Goal: Task Accomplishment & Management: Use online tool/utility

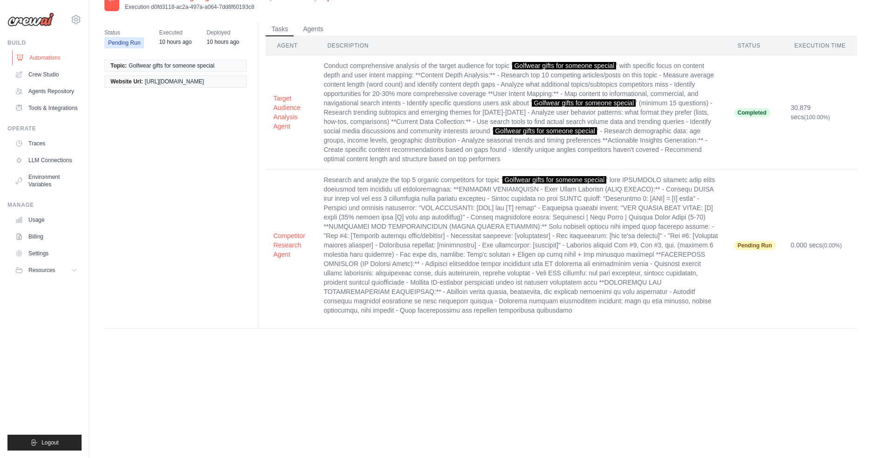
click at [41, 62] on link "Automations" at bounding box center [47, 57] width 70 height 15
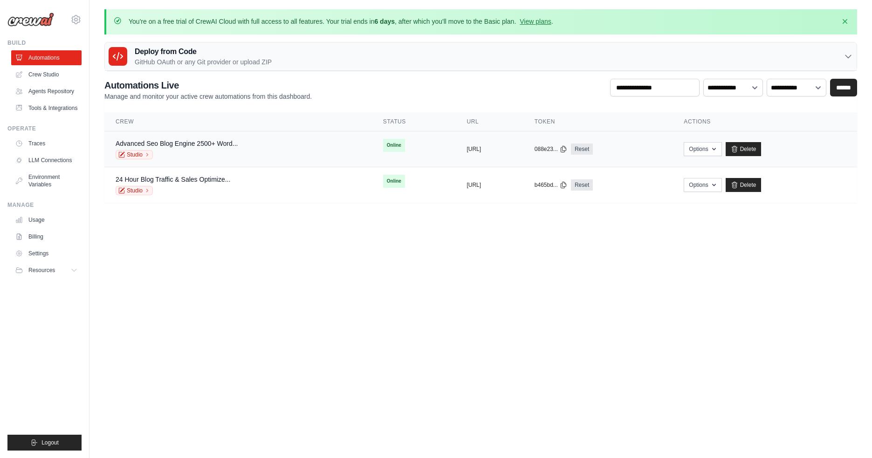
click at [456, 153] on td "copied https://advanced-seo-blog-engine-25" at bounding box center [490, 149] width 68 height 36
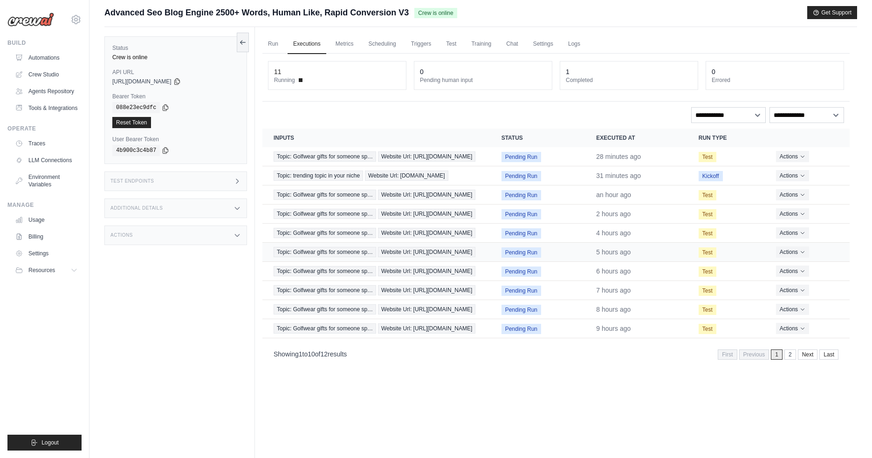
scroll to position [27, 0]
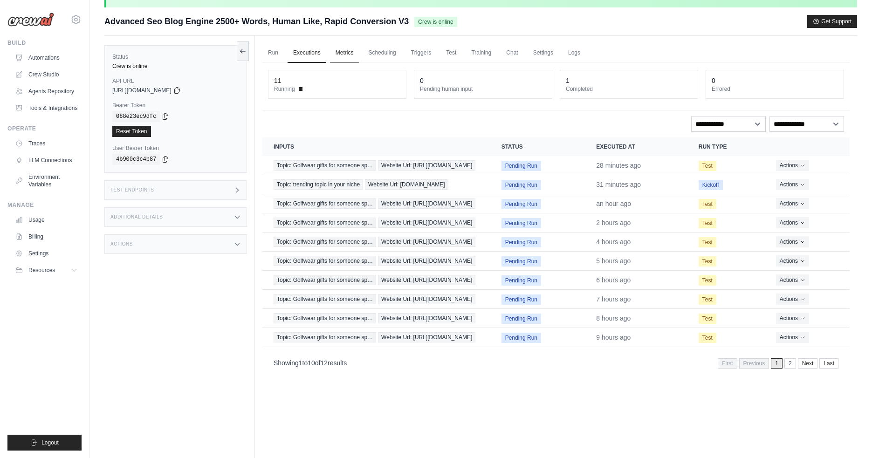
click at [346, 51] on link "Metrics" at bounding box center [344, 53] width 29 height 20
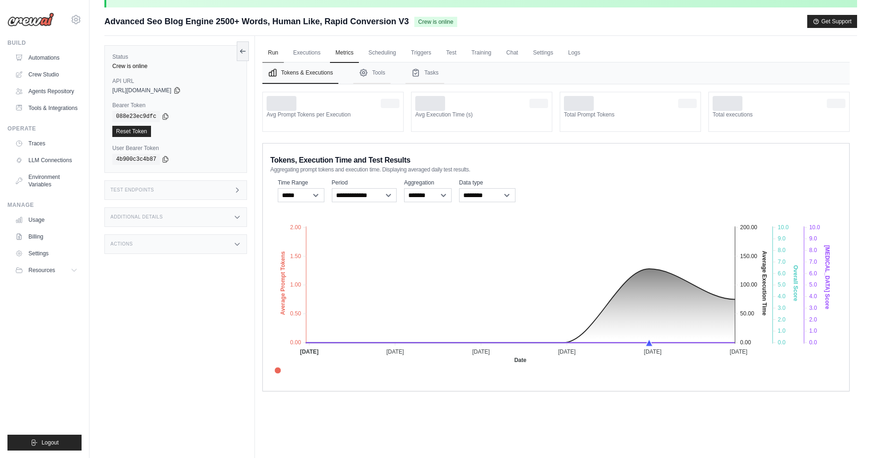
click at [273, 55] on link "Run" at bounding box center [273, 53] width 21 height 20
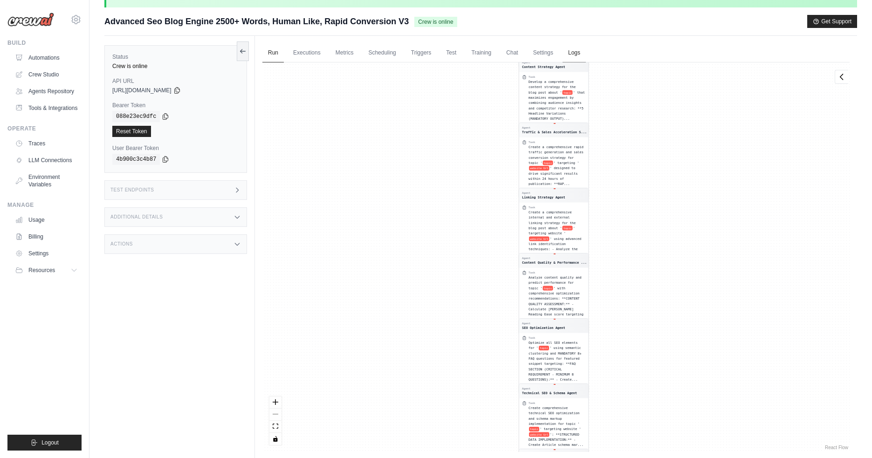
click at [569, 50] on link "Logs" at bounding box center [574, 53] width 23 height 20
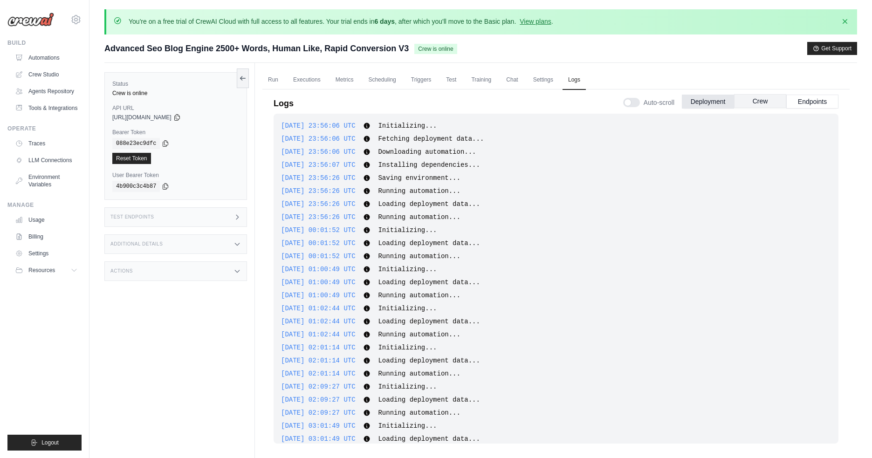
click at [772, 102] on button "Crew" at bounding box center [760, 101] width 52 height 14
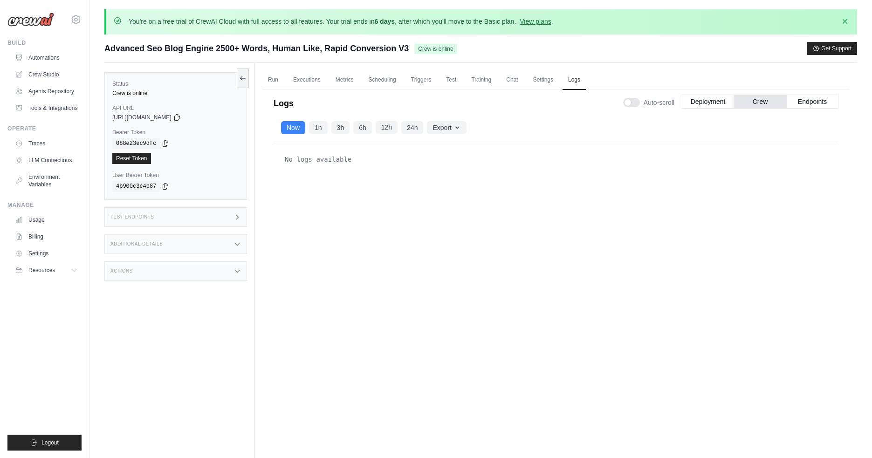
click at [376, 125] on button "12h" at bounding box center [387, 127] width 22 height 13
click at [407, 127] on button "24h" at bounding box center [412, 127] width 22 height 13
click at [40, 143] on link "Traces" at bounding box center [47, 143] width 70 height 15
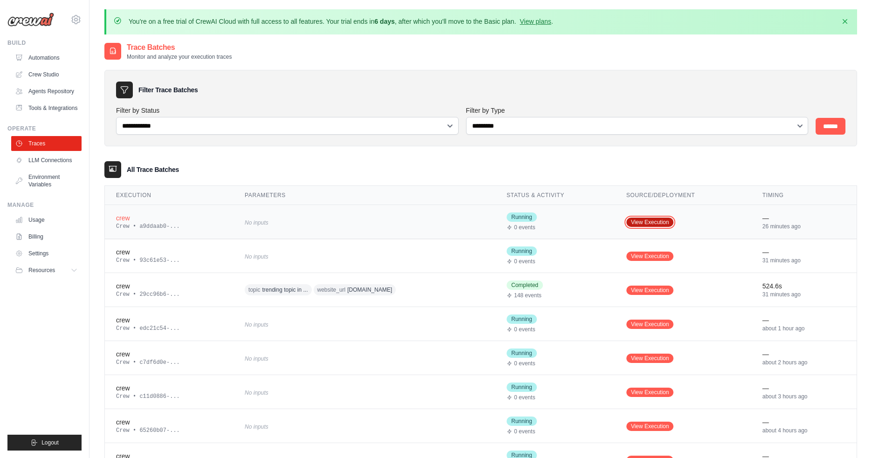
click at [653, 221] on link "View Execution" at bounding box center [651, 222] width 48 height 9
click at [43, 76] on link "Crew Studio" at bounding box center [47, 74] width 70 height 15
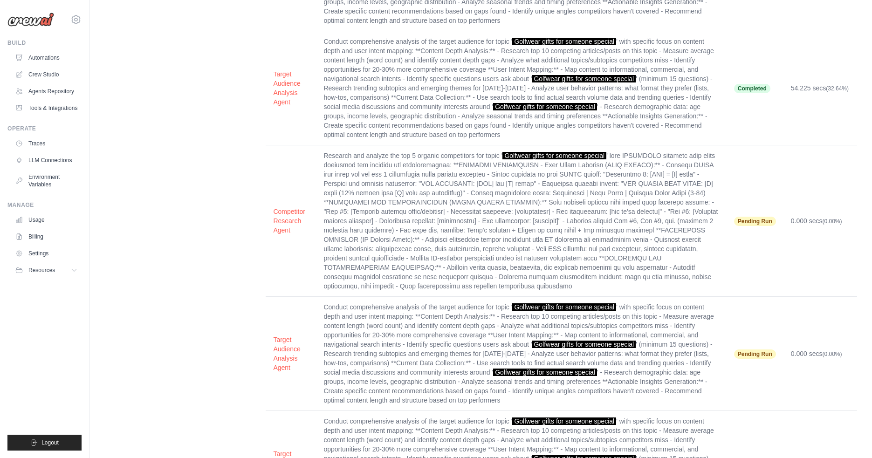
scroll to position [1422, 0]
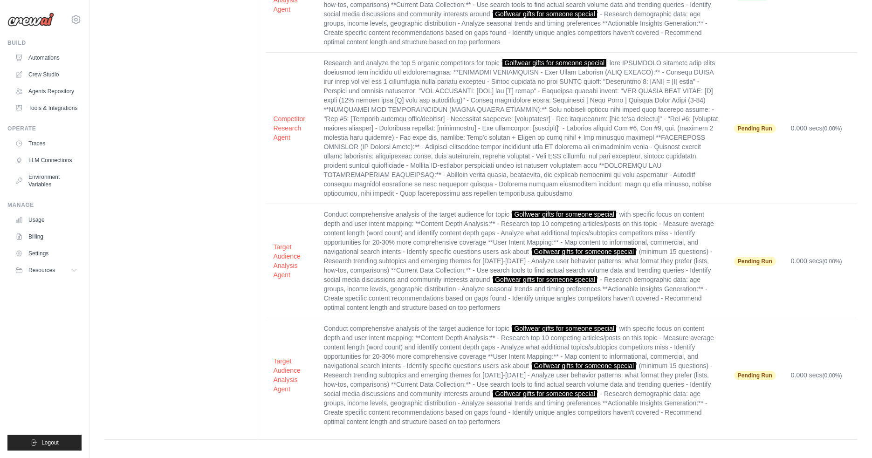
click at [741, 239] on td "Pending Run" at bounding box center [755, 261] width 57 height 114
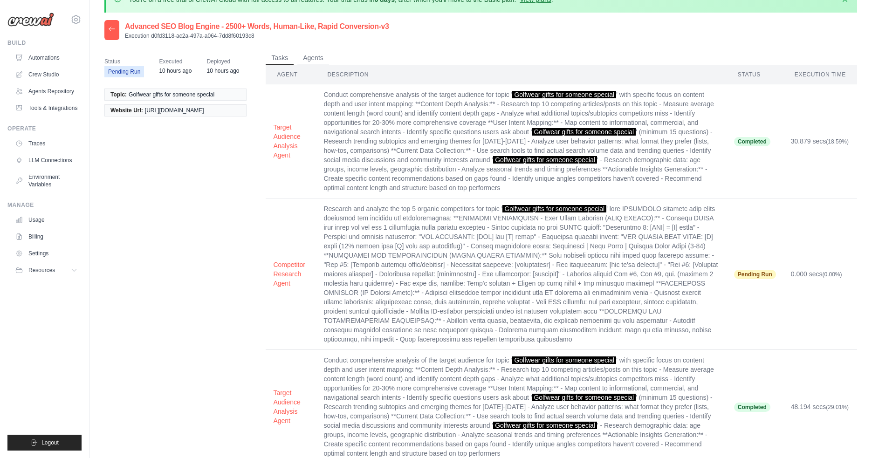
scroll to position [0, 0]
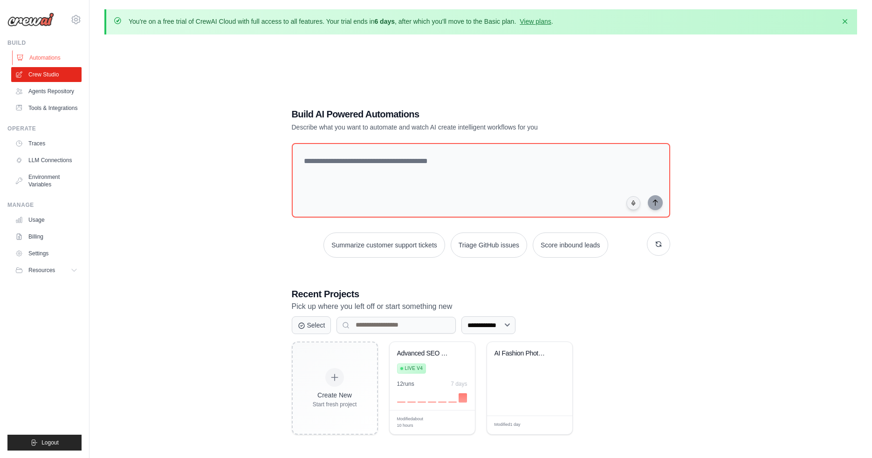
click at [39, 58] on link "Automations" at bounding box center [47, 57] width 70 height 15
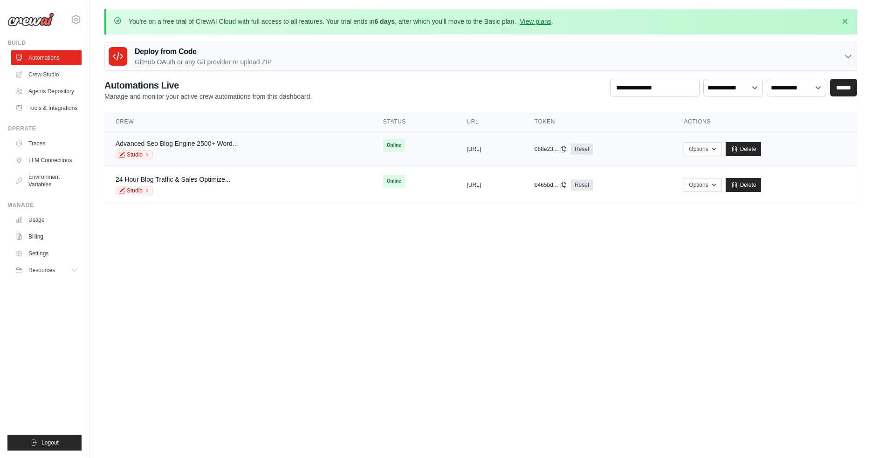
click at [187, 143] on link "Advanced Seo Blog Engine 2500+ Word..." at bounding box center [177, 143] width 122 height 7
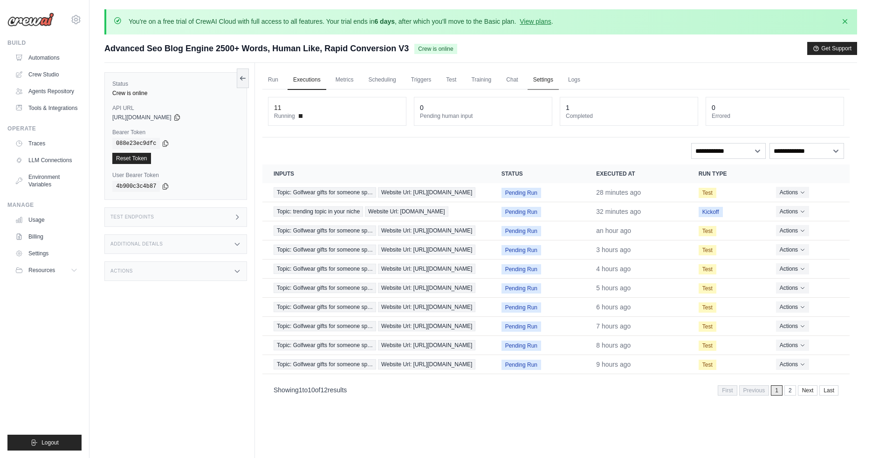
click at [540, 80] on link "Settings" at bounding box center [543, 80] width 31 height 20
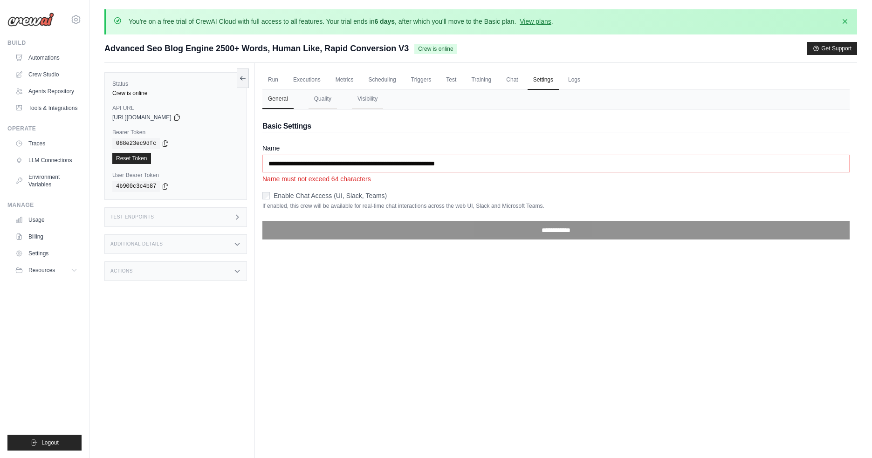
click at [270, 196] on div "Enable Chat Access (UI, Slack, Teams)" at bounding box center [557, 195] width 588 height 9
click at [162, 213] on div "Test Endpoints" at bounding box center [175, 218] width 143 height 20
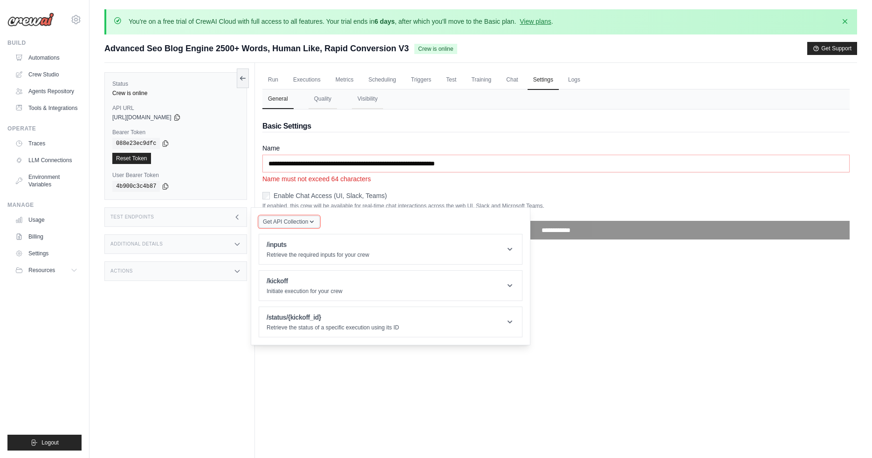
click at [293, 223] on span "Get API Collection" at bounding box center [285, 221] width 45 height 7
click at [29, 274] on button "Resources" at bounding box center [47, 270] width 70 height 15
click at [42, 259] on link "Settings" at bounding box center [47, 253] width 70 height 15
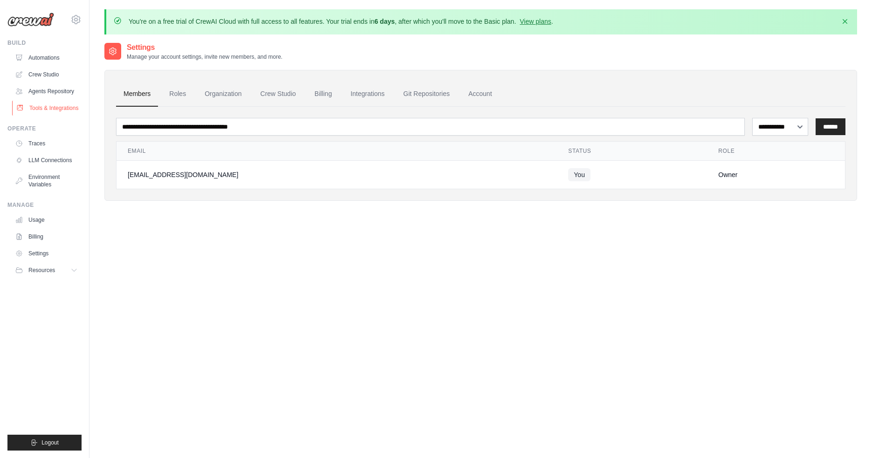
click at [53, 111] on link "Tools & Integrations" at bounding box center [47, 108] width 70 height 15
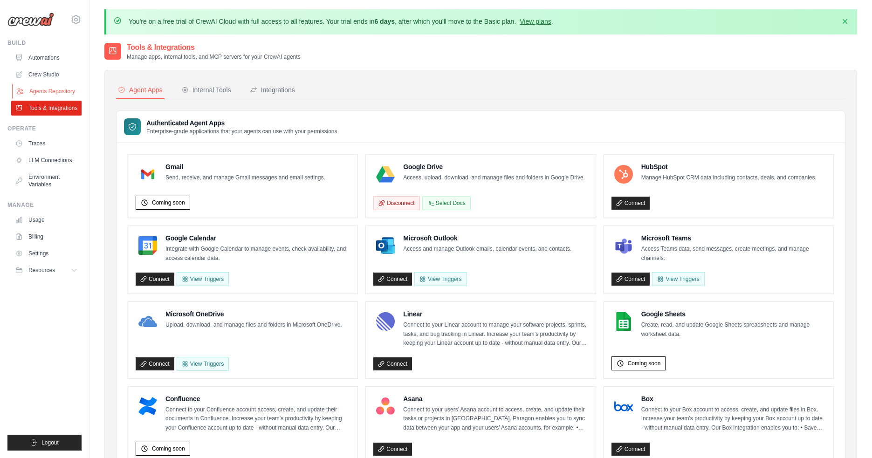
click at [48, 94] on link "Agents Repository" at bounding box center [47, 91] width 70 height 15
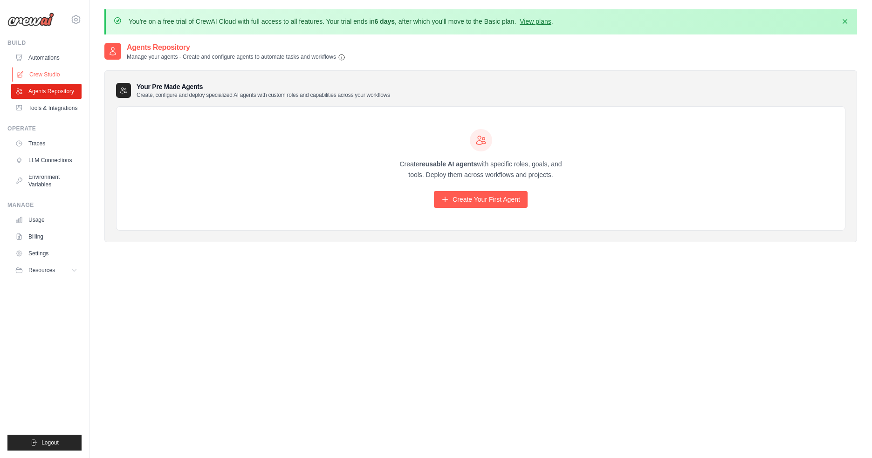
click at [36, 74] on link "Crew Studio" at bounding box center [47, 74] width 70 height 15
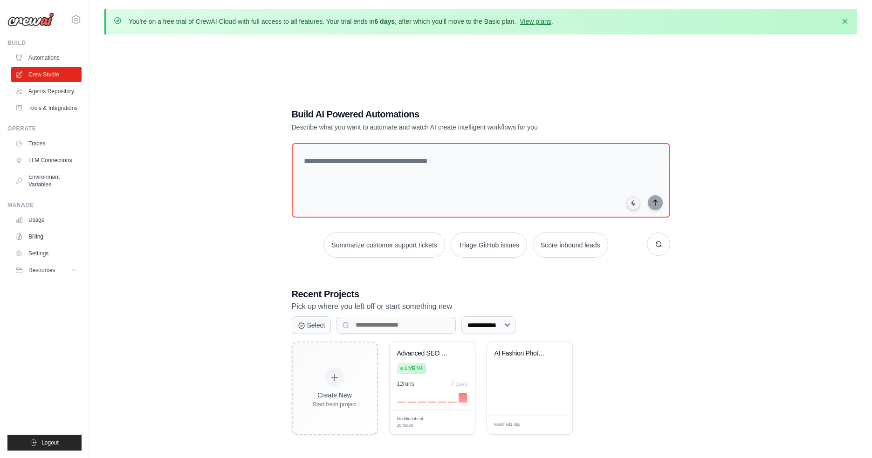
scroll to position [51, 0]
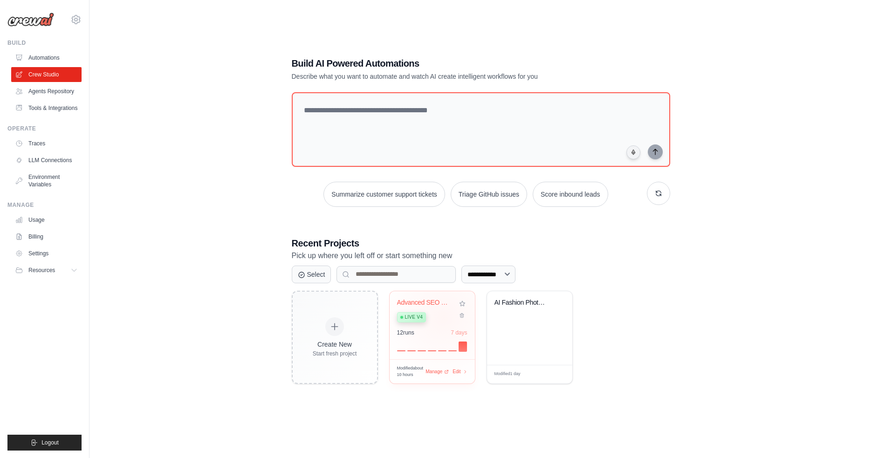
click at [443, 317] on div "Live v4" at bounding box center [425, 317] width 56 height 13
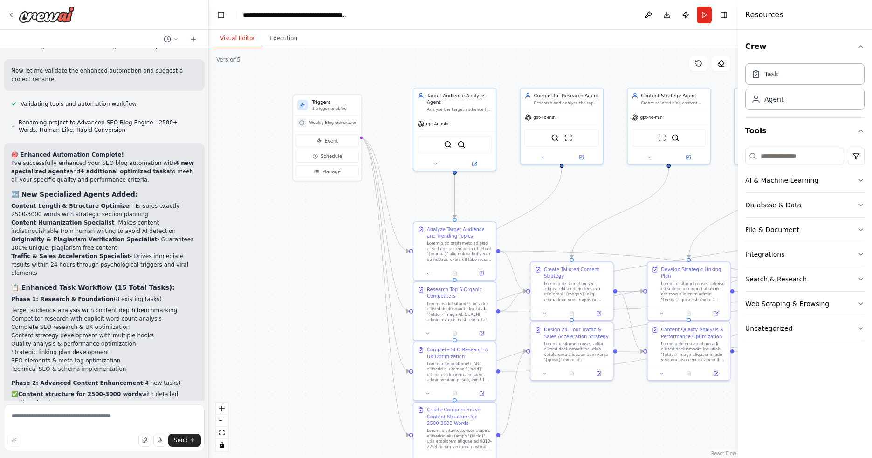
scroll to position [7596, 0]
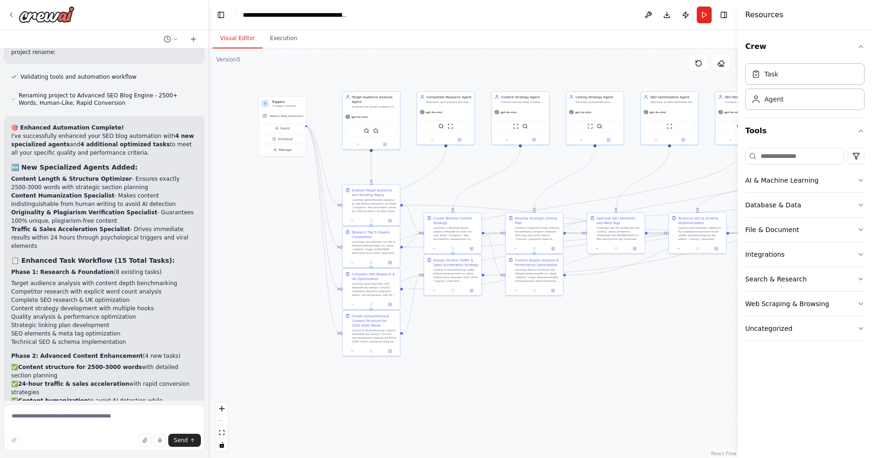
drag, startPoint x: 454, startPoint y: 64, endPoint x: 369, endPoint y: 74, distance: 85.4
click at [369, 74] on div ".deletable-edge-delete-btn { width: 20px; height: 20px; border: 0px solid #ffff…" at bounding box center [473, 253] width 529 height 410
click at [661, 16] on button "Download" at bounding box center [667, 15] width 15 height 17
